Goal: Check status: Check status

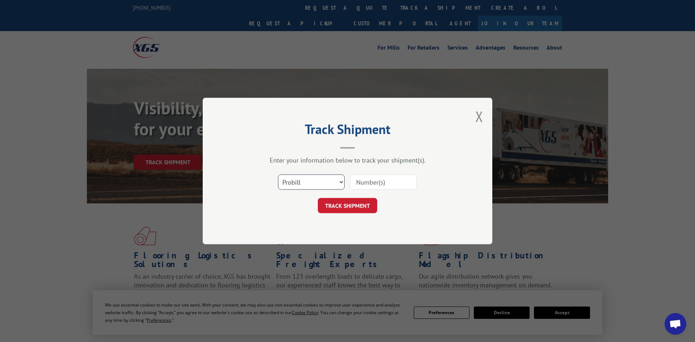
click at [308, 180] on select "Select category... Probill BOL PO" at bounding box center [311, 181] width 67 height 15
select select "po"
click at [278, 175] on select "Select category... Probill BOL PO" at bounding box center [311, 181] width 67 height 15
click at [372, 188] on input at bounding box center [383, 181] width 67 height 15
paste input "295723319"
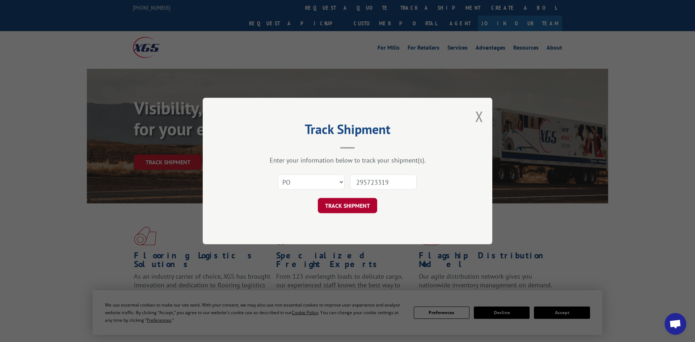
type input "295723319"
click at [368, 206] on button "TRACK SHIPMENT" at bounding box center [347, 205] width 59 height 15
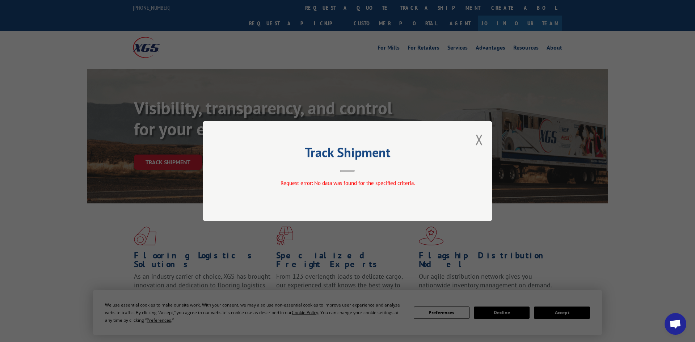
click at [475, 139] on div "Track Shipment Request error: No data was found for the specified criteria." at bounding box center [348, 171] width 290 height 100
click at [480, 140] on button "Close modal" at bounding box center [479, 139] width 8 height 19
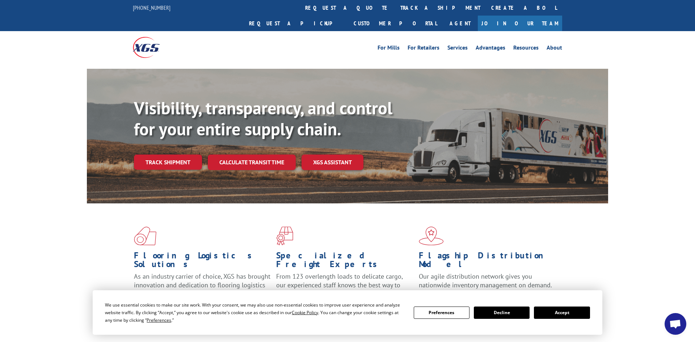
click at [395, 7] on link "track a shipment" at bounding box center [440, 8] width 91 height 16
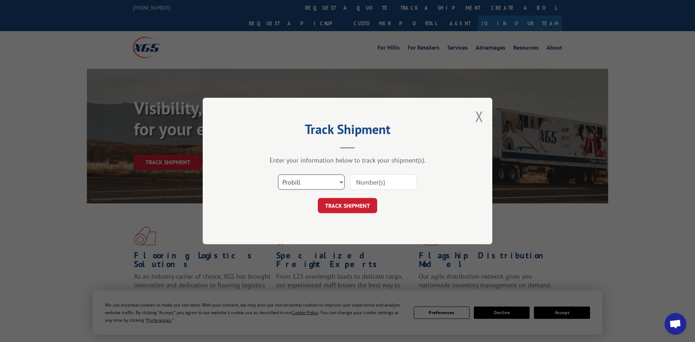
drag, startPoint x: 303, startPoint y: 181, endPoint x: 304, endPoint y: 189, distance: 8.7
click at [303, 181] on select "Select category... Probill BOL PO" at bounding box center [311, 181] width 67 height 15
select select "po"
click at [278, 175] on select "Select category... Probill BOL PO" at bounding box center [311, 181] width 67 height 15
drag, startPoint x: 371, startPoint y: 185, endPoint x: 372, endPoint y: 174, distance: 10.6
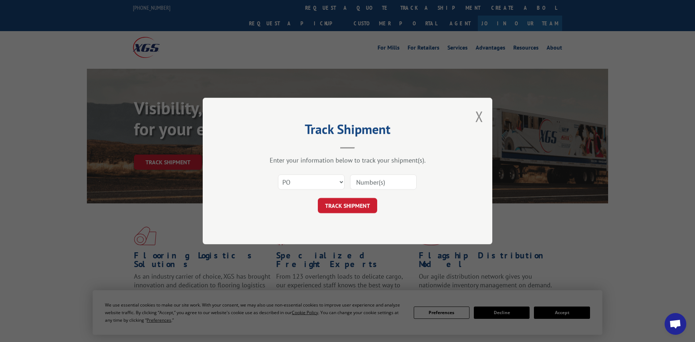
click at [371, 185] on input at bounding box center [383, 181] width 67 height 15
paste input "295840949"
type input "295840949"
click at [356, 207] on button "TRACK SHIPMENT" at bounding box center [347, 205] width 59 height 15
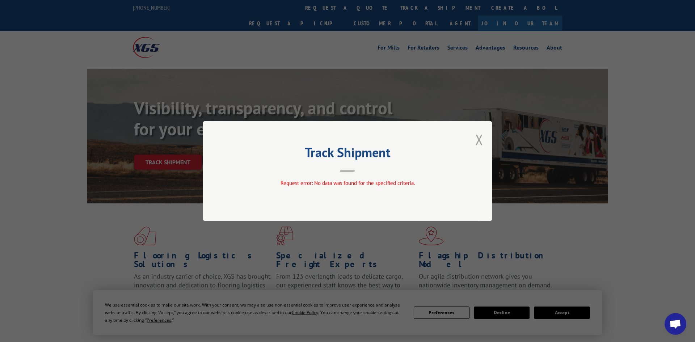
click at [480, 140] on button "Close modal" at bounding box center [479, 139] width 8 height 19
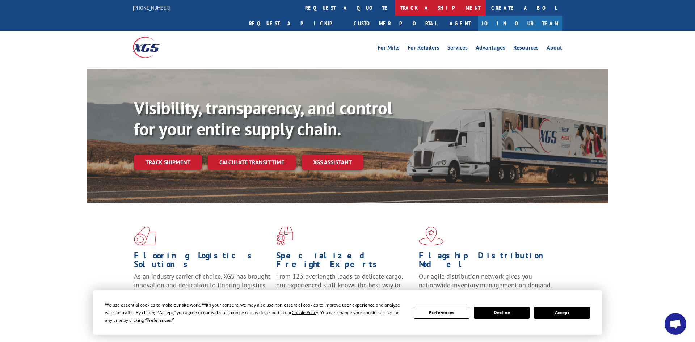
click at [395, 7] on link "track a shipment" at bounding box center [440, 8] width 91 height 16
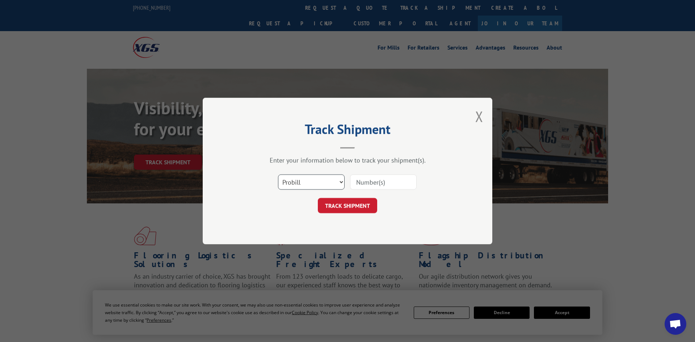
click at [308, 187] on select "Select category... Probill BOL PO" at bounding box center [311, 181] width 67 height 15
select select "po"
click at [278, 175] on select "Select category... Probill BOL PO" at bounding box center [311, 181] width 67 height 15
click at [382, 182] on input at bounding box center [383, 181] width 67 height 15
paste input "296034990"
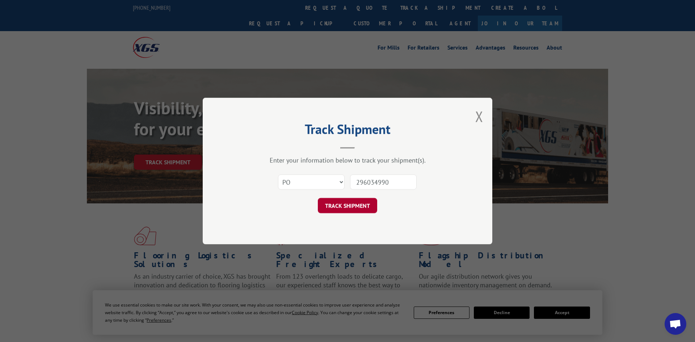
type input "296034990"
click at [350, 202] on button "TRACK SHIPMENT" at bounding box center [347, 205] width 59 height 15
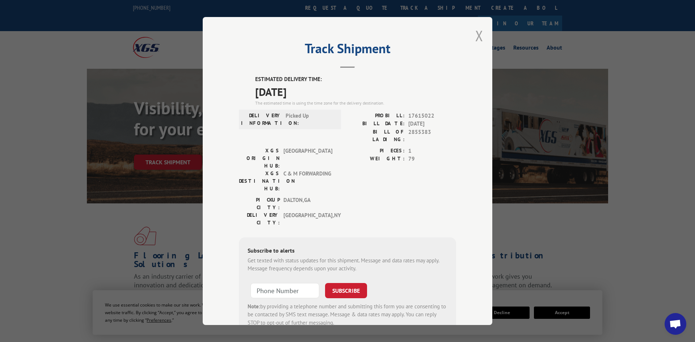
click at [476, 37] on button "Close modal" at bounding box center [479, 35] width 8 height 19
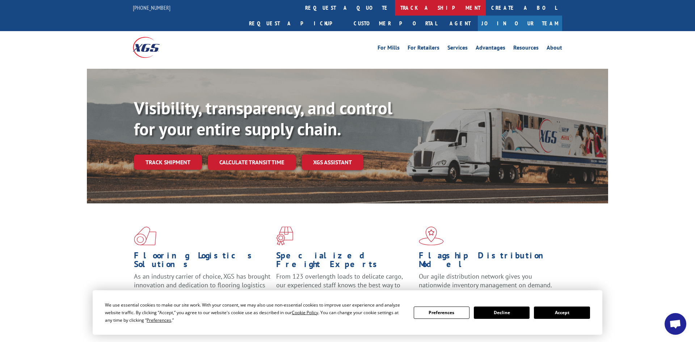
click at [395, 5] on link "track a shipment" at bounding box center [440, 8] width 91 height 16
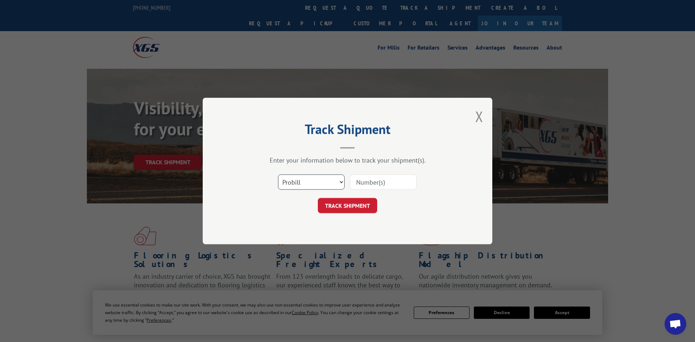
click at [287, 182] on select "Select category... Probill BOL PO" at bounding box center [311, 181] width 67 height 15
select select "po"
click at [278, 175] on select "Select category... Probill BOL PO" at bounding box center [311, 181] width 67 height 15
click at [385, 184] on input at bounding box center [383, 181] width 67 height 15
paste input "296088797"
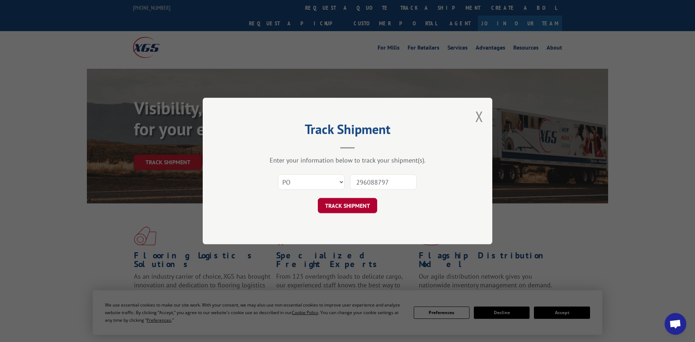
type input "296088797"
click at [362, 201] on button "TRACK SHIPMENT" at bounding box center [347, 205] width 59 height 15
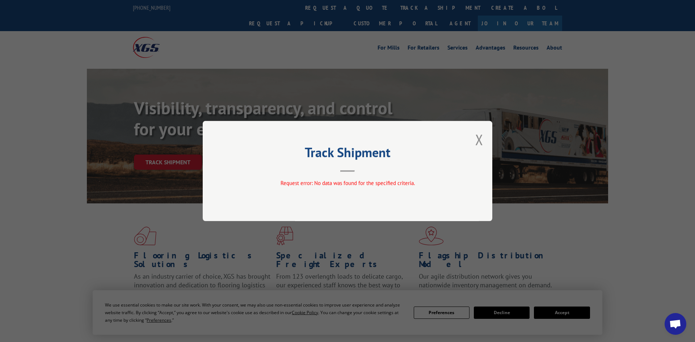
click at [484, 141] on div "Track Shipment Request error: No data was found for the specified criteria." at bounding box center [348, 171] width 290 height 100
